Goal: Information Seeking & Learning: Find contact information

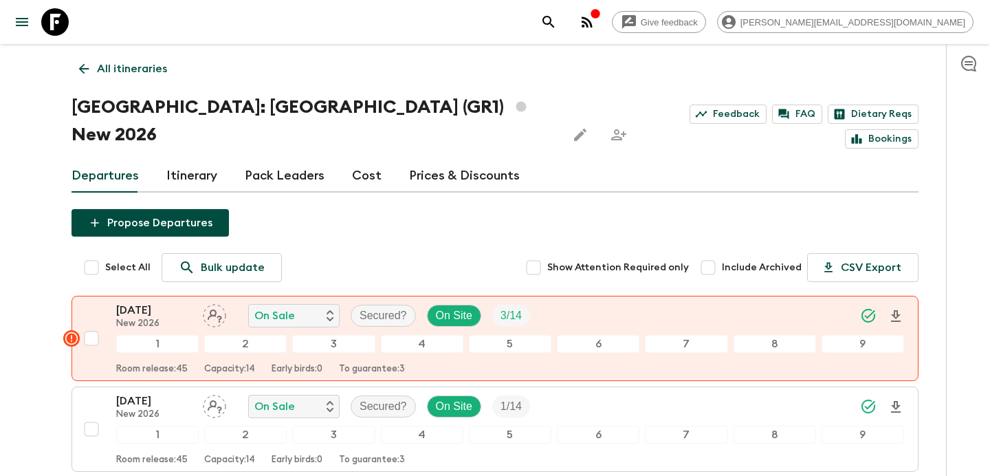
click at [142, 55] on link "All itineraries" at bounding box center [123, 69] width 103 height 28
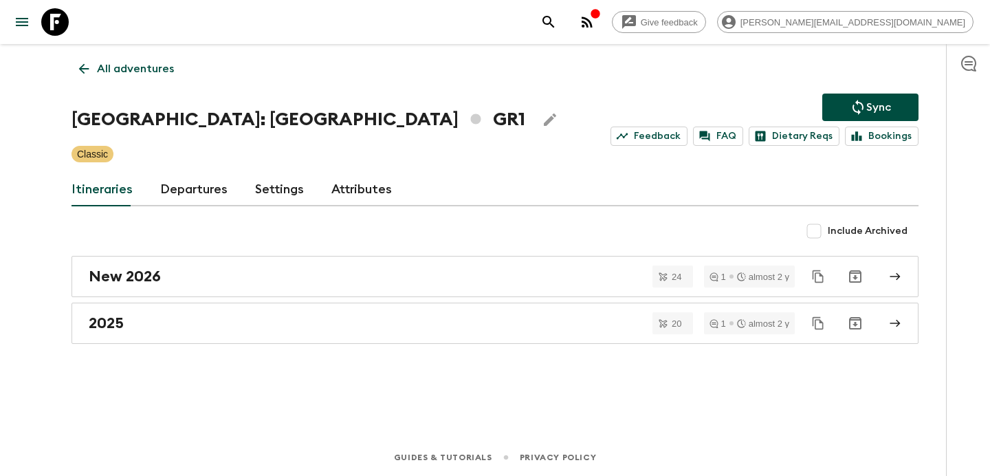
click at [131, 72] on p "All adventures" at bounding box center [135, 69] width 77 height 17
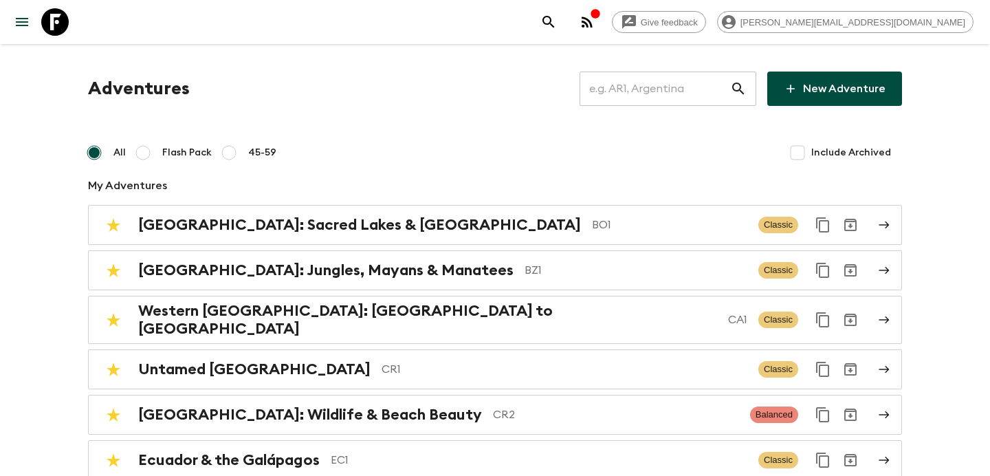
click at [680, 95] on input "text" at bounding box center [655, 88] width 151 height 39
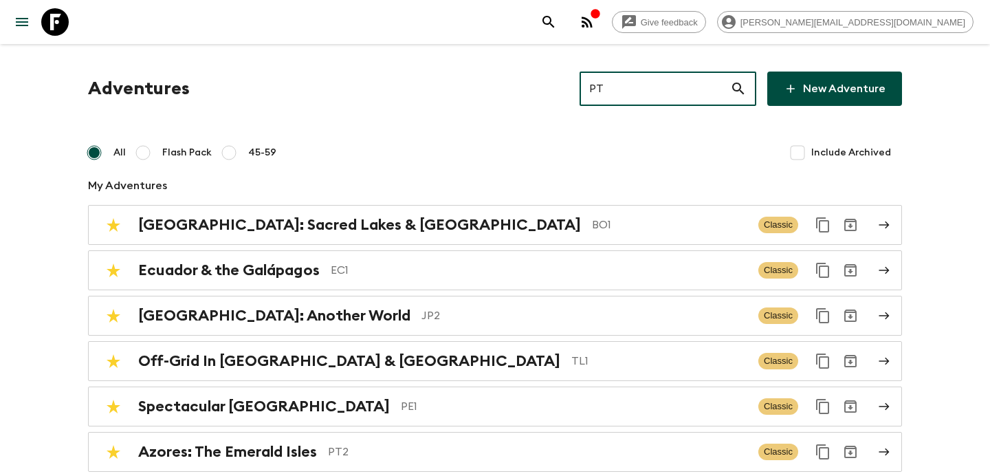
type input "PTA"
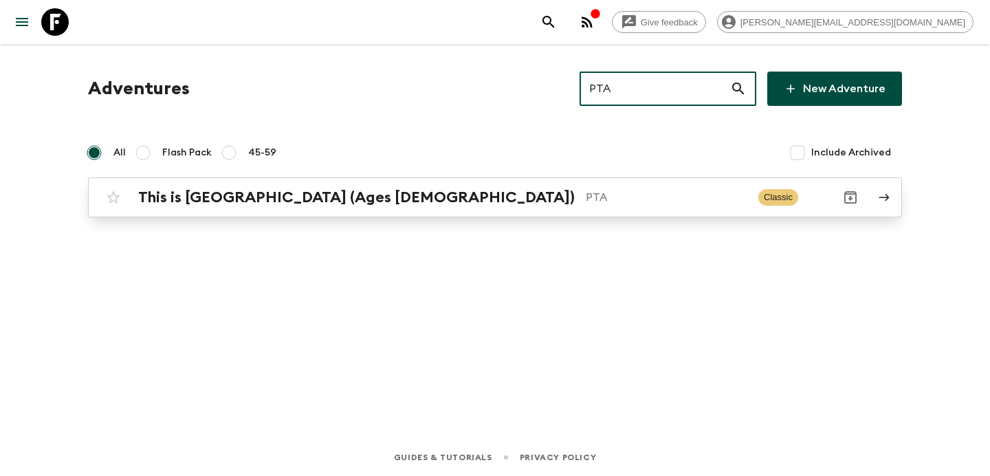
click at [435, 207] on div "This is [GEOGRAPHIC_DATA] (Ages [DEMOGRAPHIC_DATA]) PTA Classic" at bounding box center [468, 198] width 737 height 28
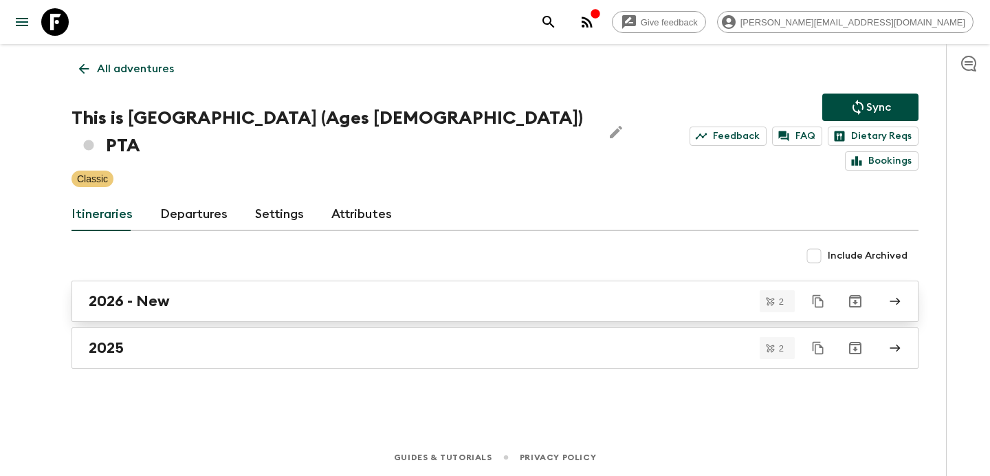
click at [424, 281] on link "2026 - New" at bounding box center [495, 301] width 847 height 41
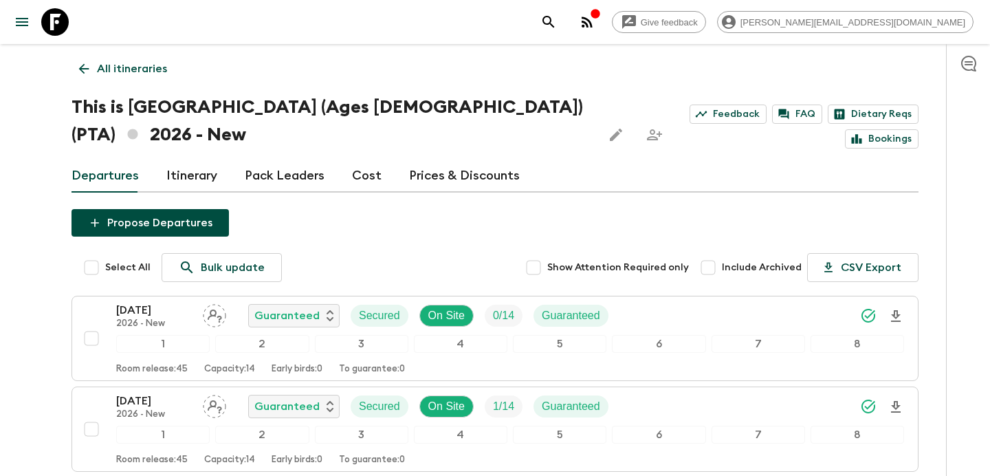
click at [140, 65] on p "All itineraries" at bounding box center [132, 69] width 70 height 17
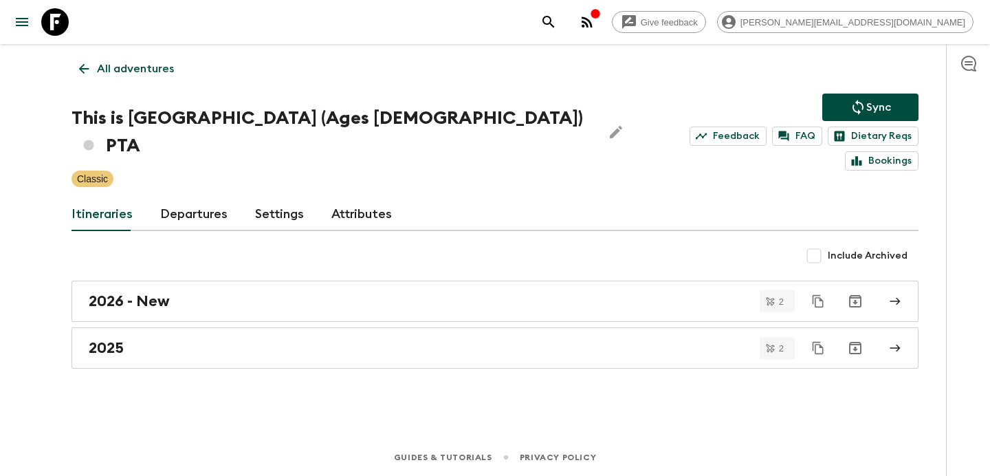
click at [140, 65] on p "All adventures" at bounding box center [135, 69] width 77 height 17
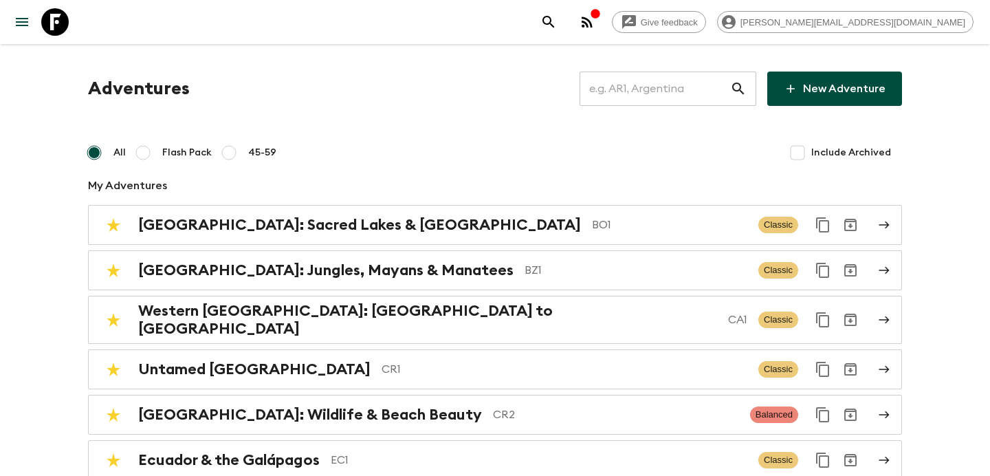
click at [658, 87] on input "text" at bounding box center [655, 88] width 151 height 39
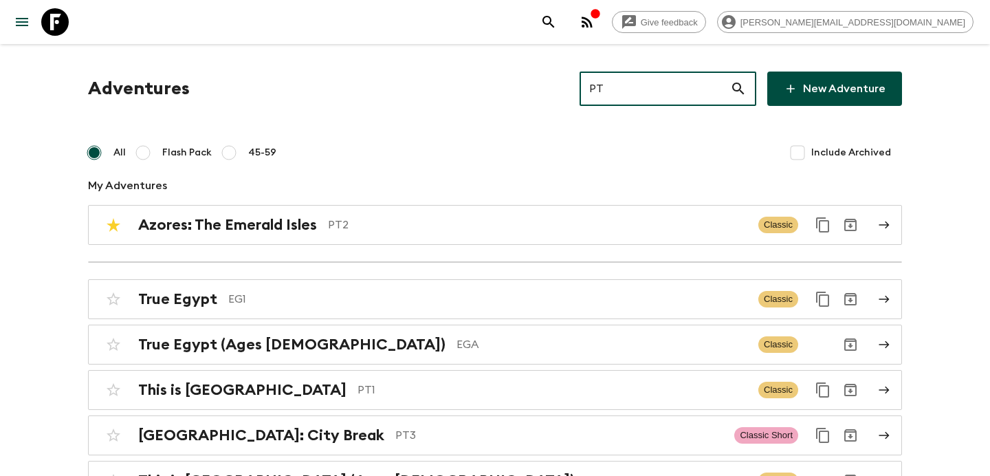
type input "PT1"
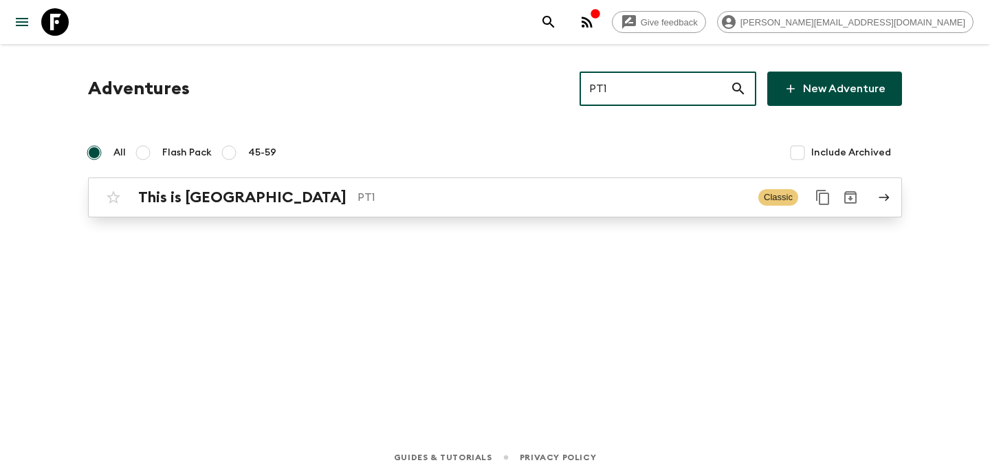
click at [548, 192] on p "PT1" at bounding box center [553, 197] width 390 height 17
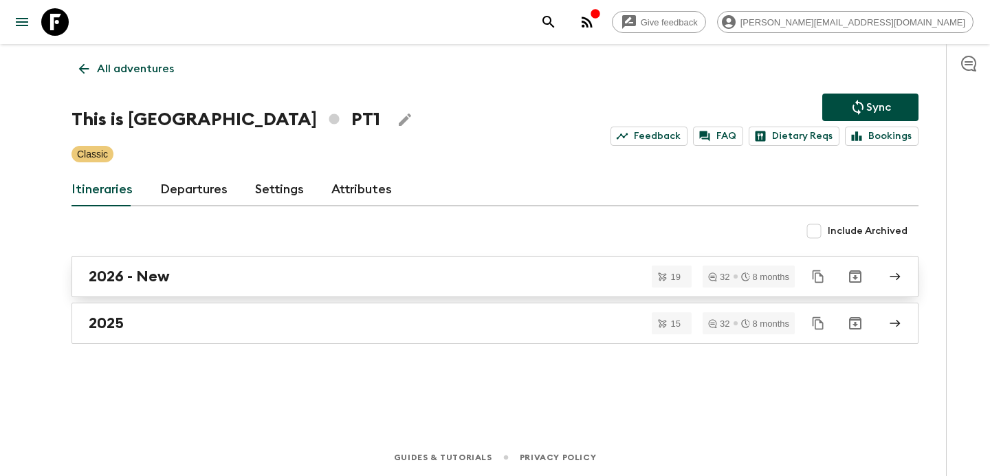
click at [458, 263] on link "2026 - New" at bounding box center [495, 276] width 847 height 41
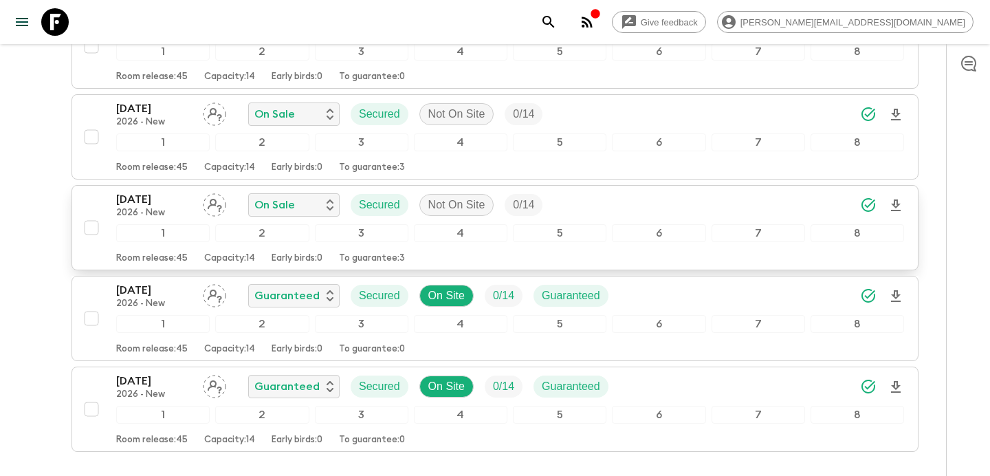
scroll to position [1485, 0]
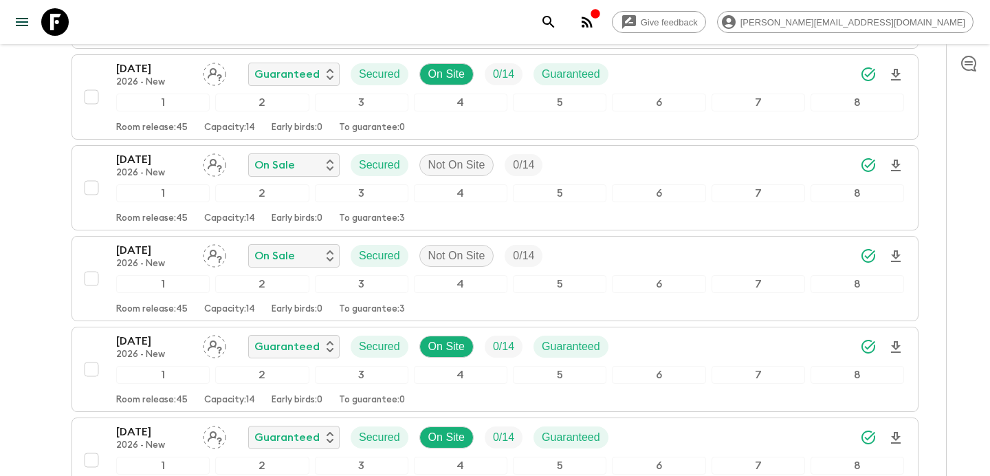
click at [593, 22] on icon "button" at bounding box center [587, 22] width 11 height 11
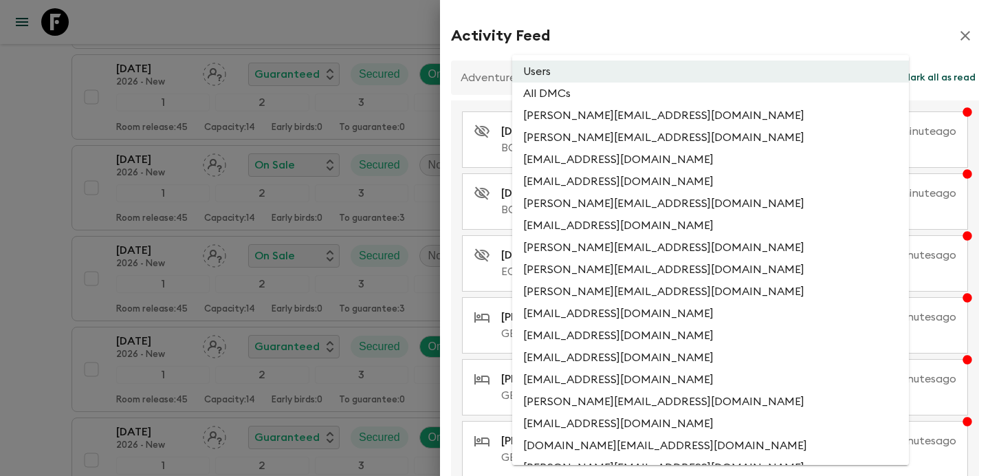
click at [673, 87] on li "All DMCs" at bounding box center [710, 94] width 397 height 22
type input "EXTERNAL_ONLY"
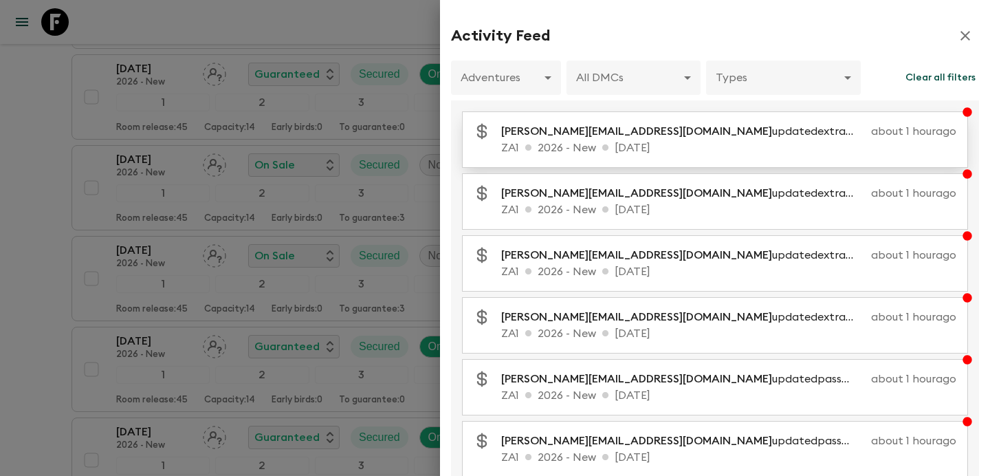
click at [589, 136] on span "[PERSON_NAME][EMAIL_ADDRESS][DOMAIN_NAME]" at bounding box center [636, 131] width 271 height 11
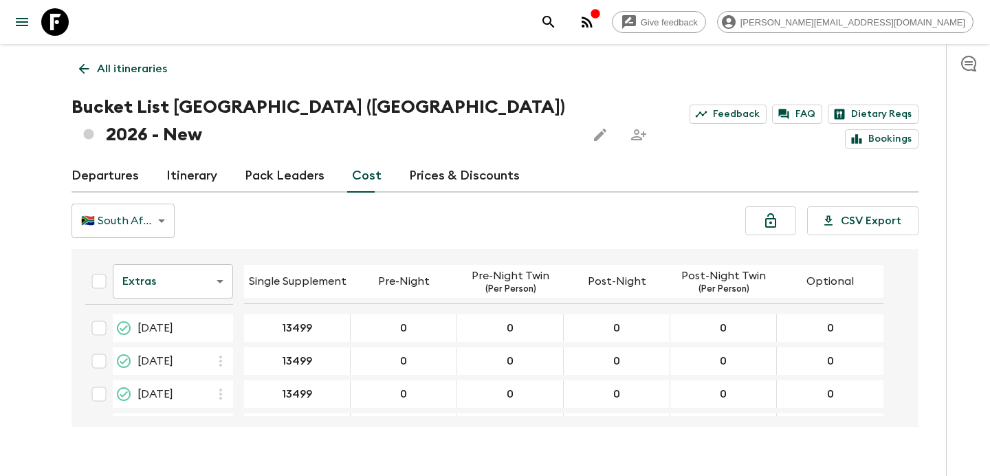
click at [115, 72] on p "All itineraries" at bounding box center [132, 69] width 70 height 17
